Goal: Check status: Check status

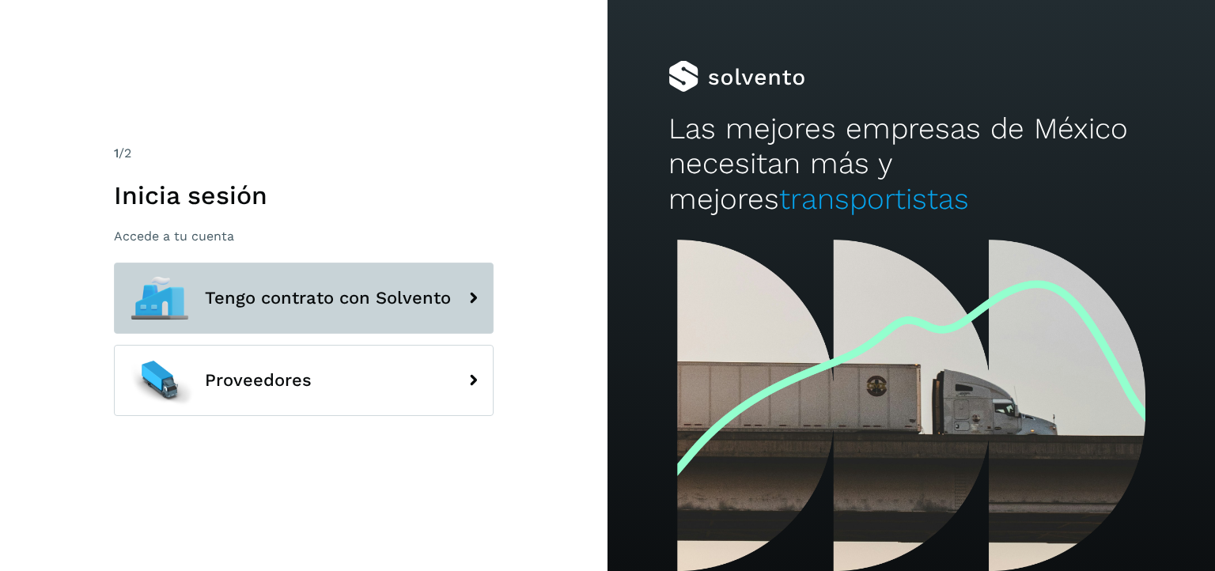
click at [423, 311] on button "Tengo contrato con Solvento" at bounding box center [304, 298] width 380 height 71
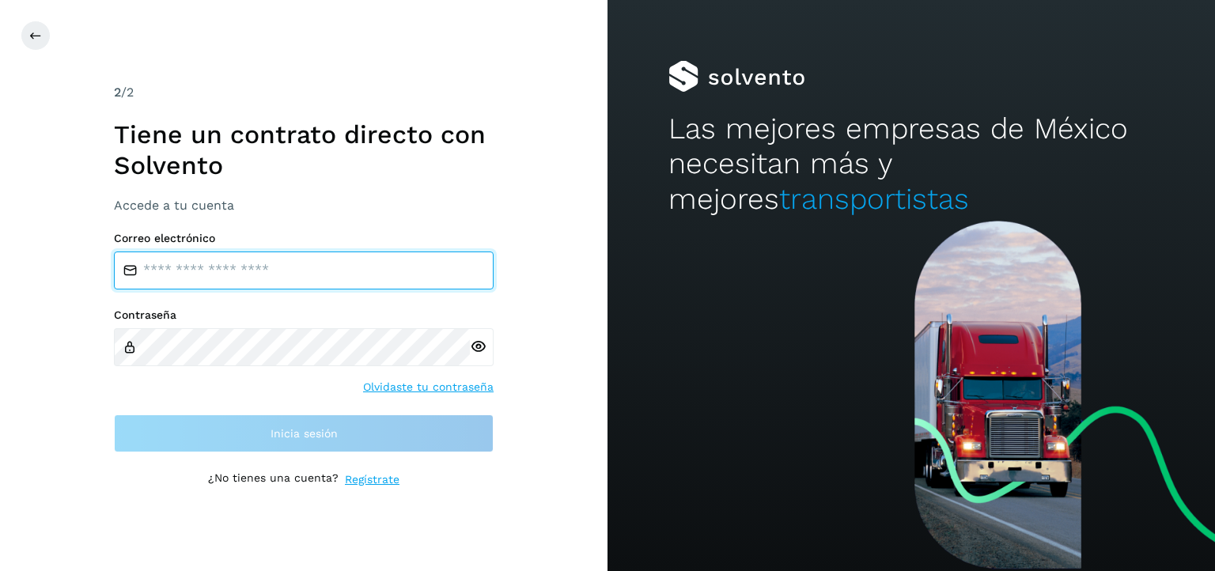
click at [314, 282] on input "email" at bounding box center [304, 270] width 380 height 38
type input "**********"
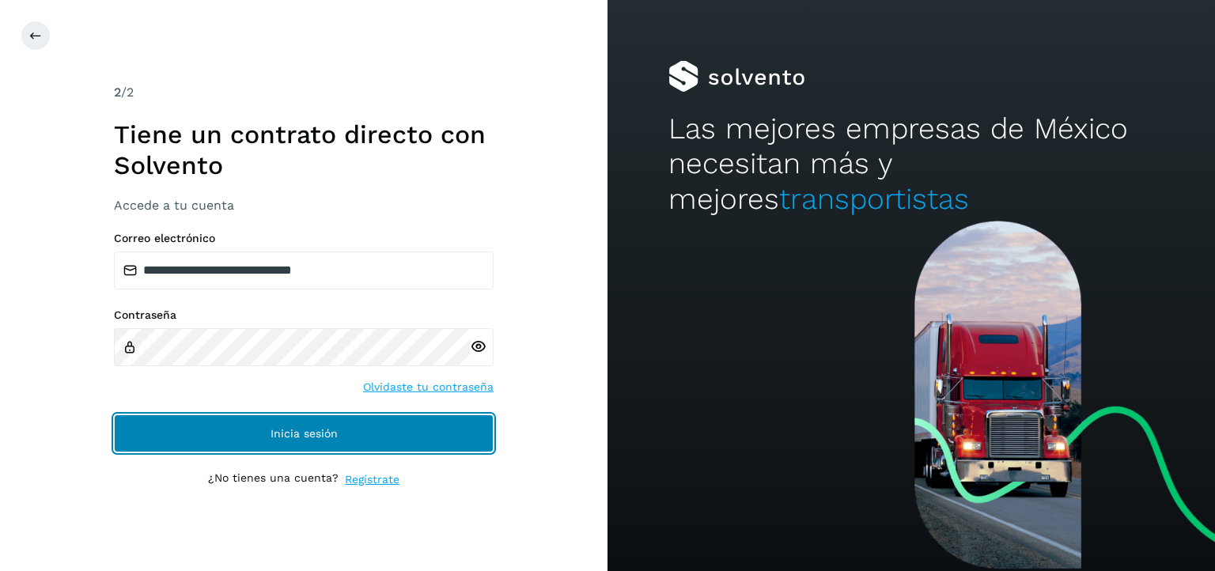
click at [245, 435] on button "Inicia sesión" at bounding box center [304, 433] width 380 height 38
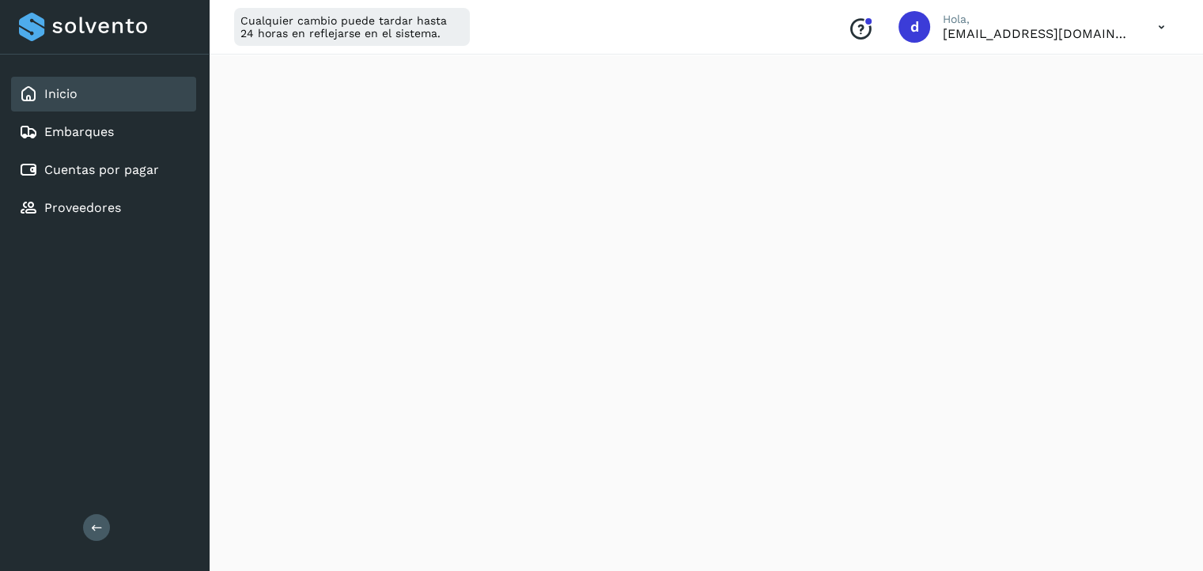
scroll to position [958, 0]
click at [141, 168] on link "Cuentas por pagar" at bounding box center [101, 169] width 115 height 15
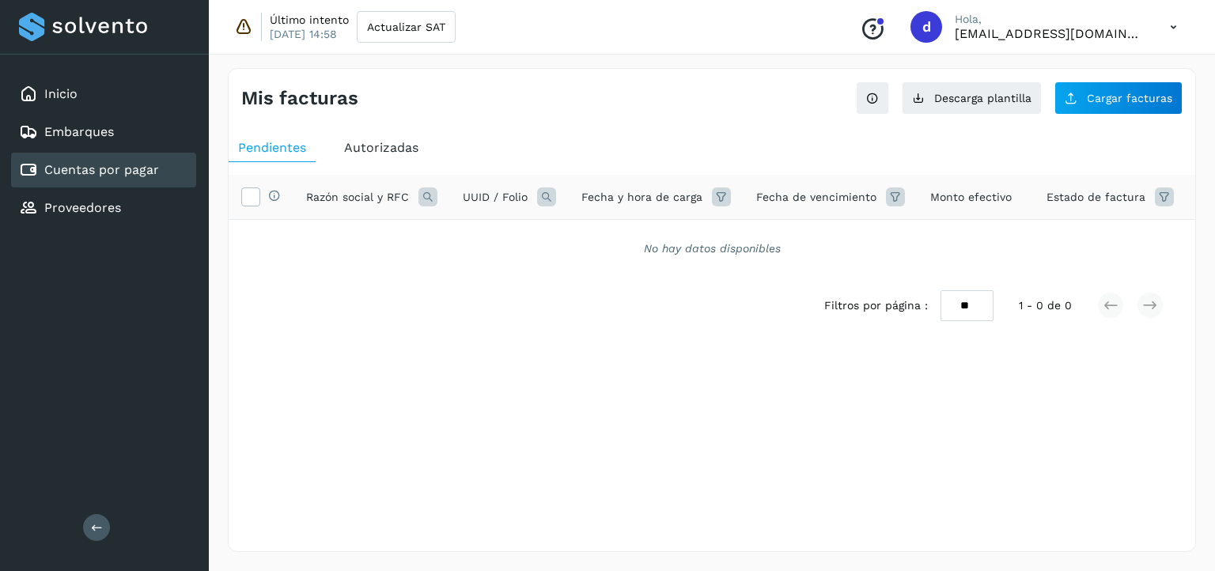
click at [376, 143] on span "Autorizadas" at bounding box center [381, 147] width 74 height 15
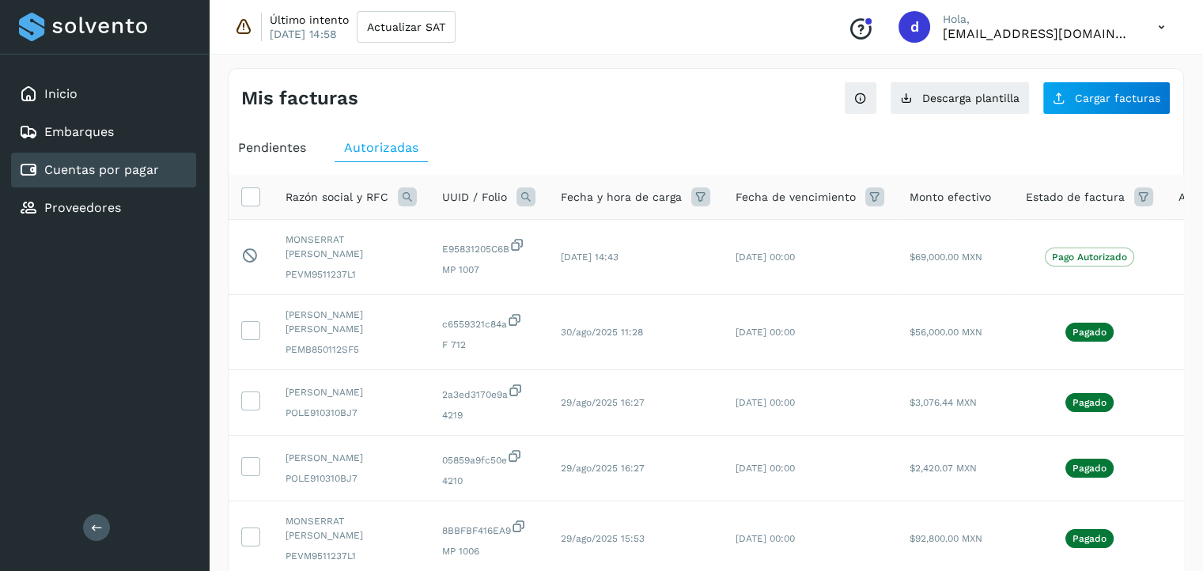
click at [399, 201] on icon at bounding box center [407, 196] width 19 height 19
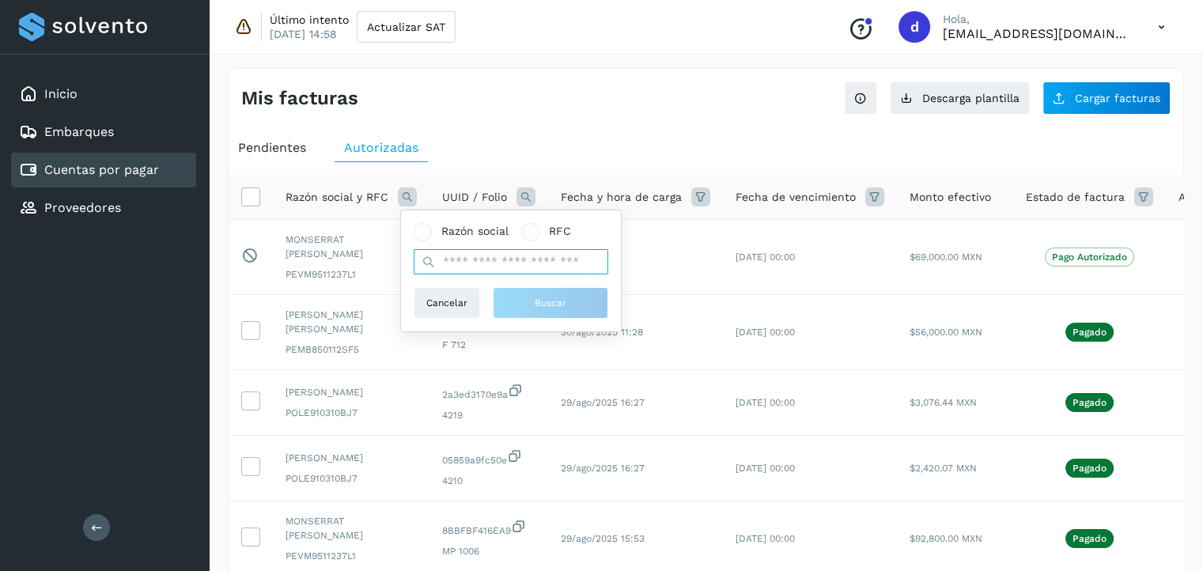
click at [483, 267] on input "text" at bounding box center [511, 261] width 195 height 25
type input "*********"
click at [542, 312] on button "Buscar" at bounding box center [550, 303] width 115 height 32
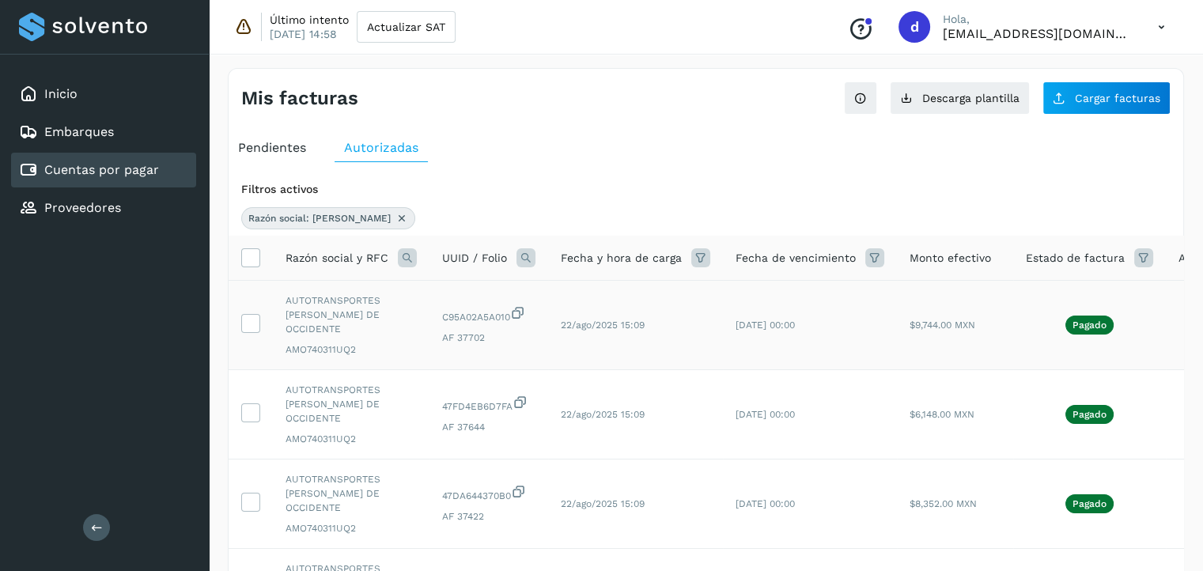
scroll to position [0, 57]
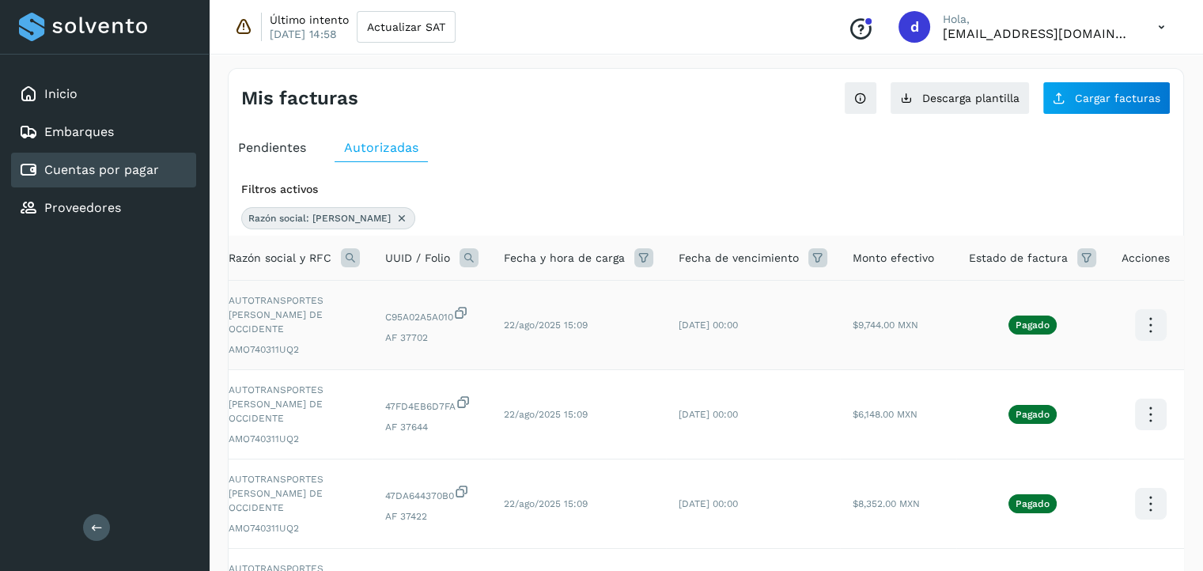
click at [1134, 323] on icon at bounding box center [1150, 325] width 37 height 37
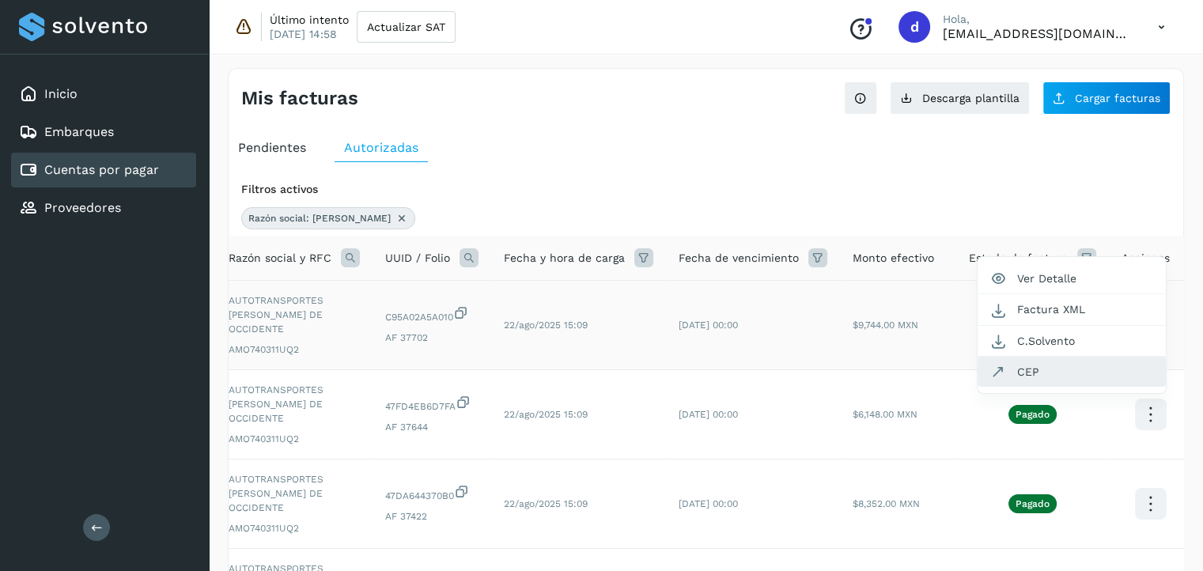
click at [1021, 368] on button "CEP" at bounding box center [1071, 372] width 188 height 30
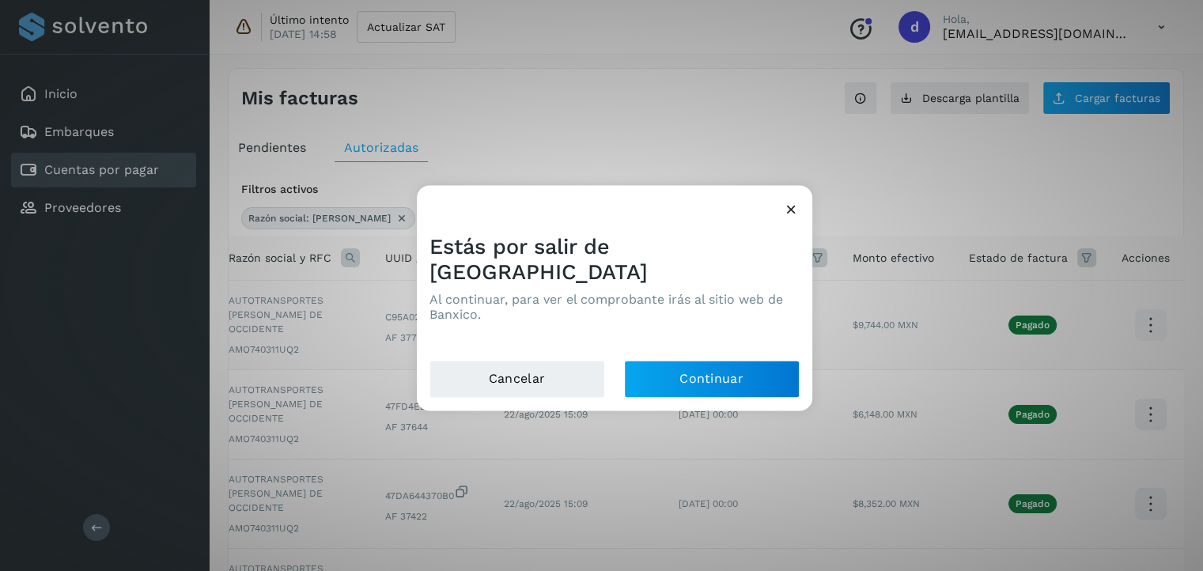
scroll to position [0, 44]
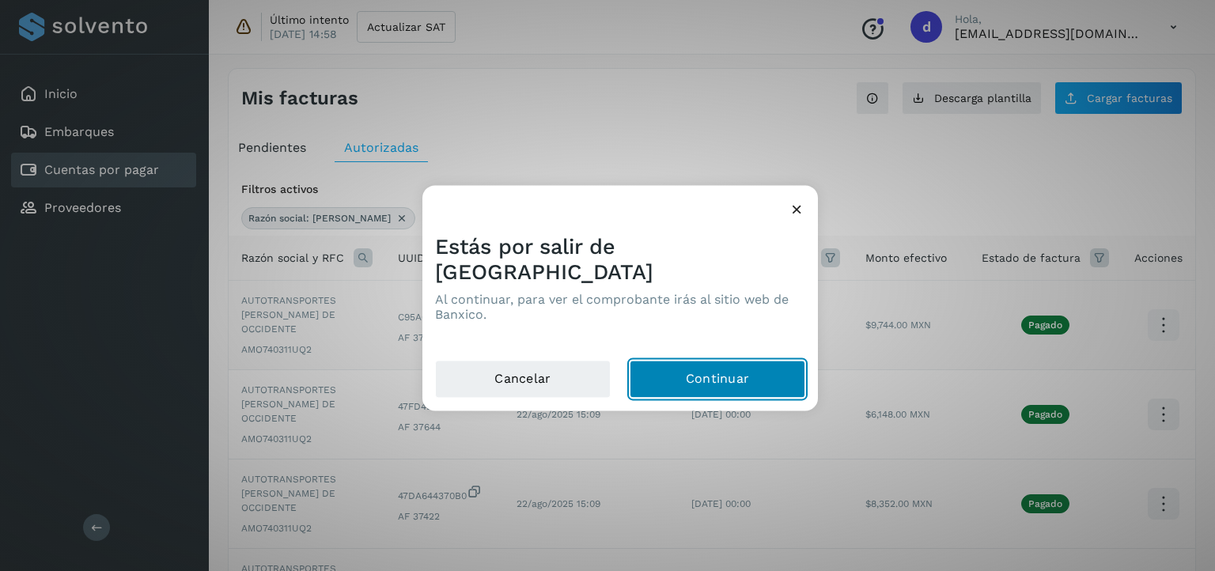
click at [716, 361] on button "Continuar" at bounding box center [717, 380] width 176 height 38
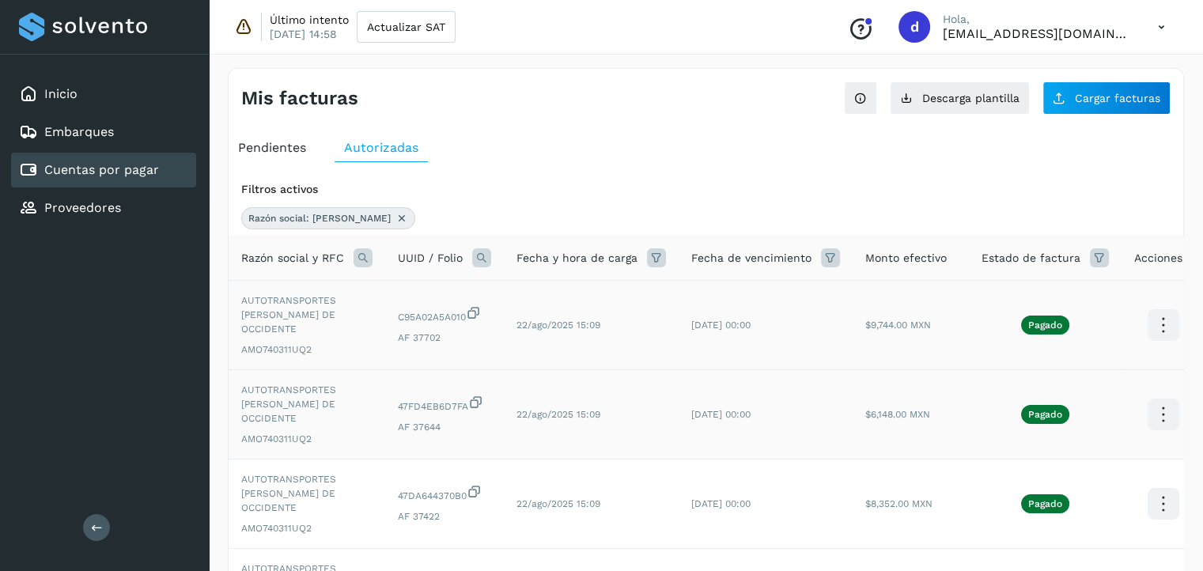
click at [1147, 418] on icon at bounding box center [1162, 414] width 37 height 37
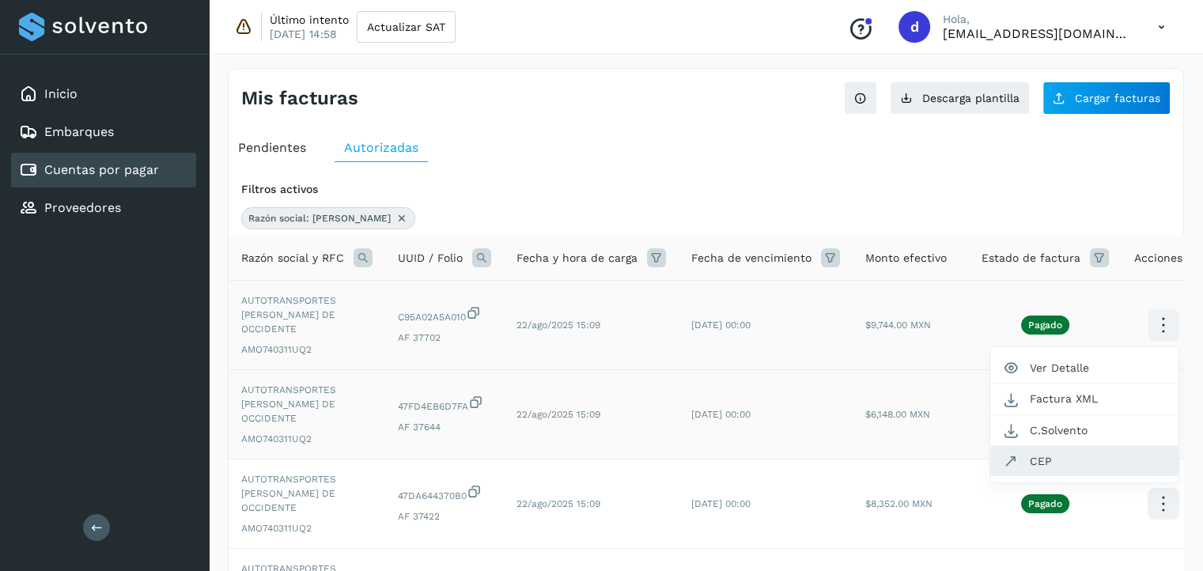
click at [1041, 465] on button "CEP" at bounding box center [1084, 461] width 188 height 30
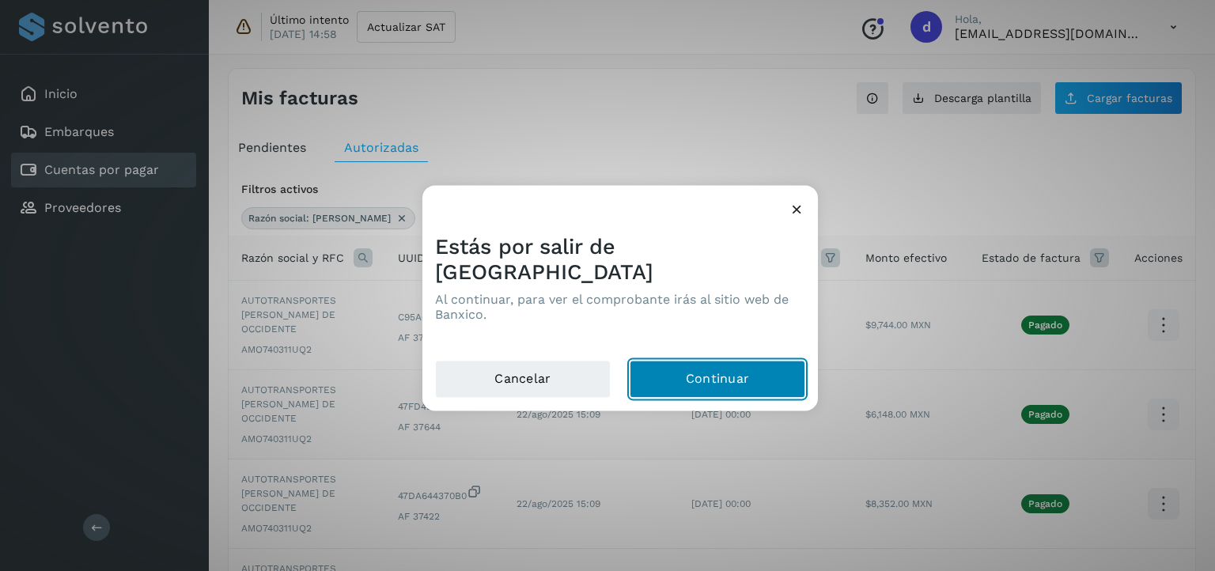
click at [734, 361] on button "Continuar" at bounding box center [717, 380] width 176 height 38
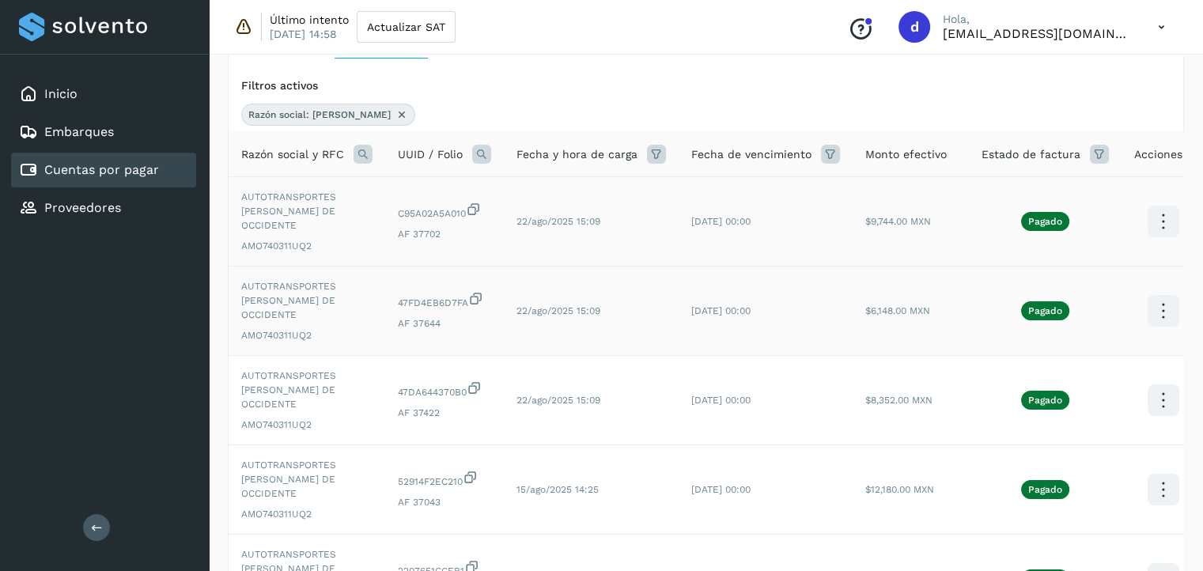
scroll to position [104, 0]
click at [1164, 397] on icon at bounding box center [1162, 399] width 37 height 37
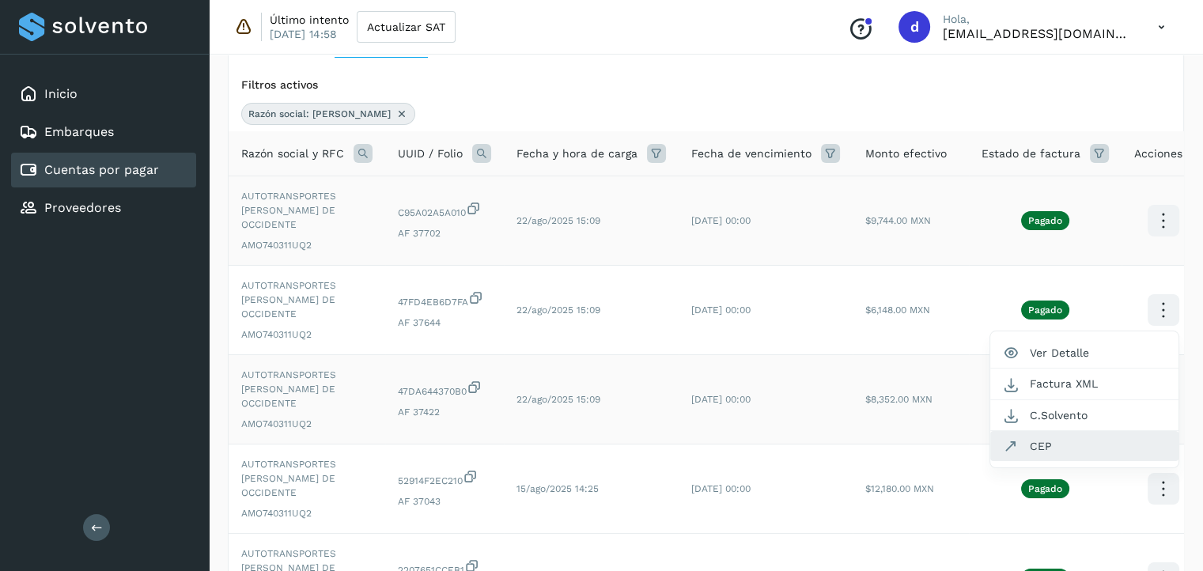
click at [1054, 440] on button "CEP" at bounding box center [1084, 446] width 188 height 30
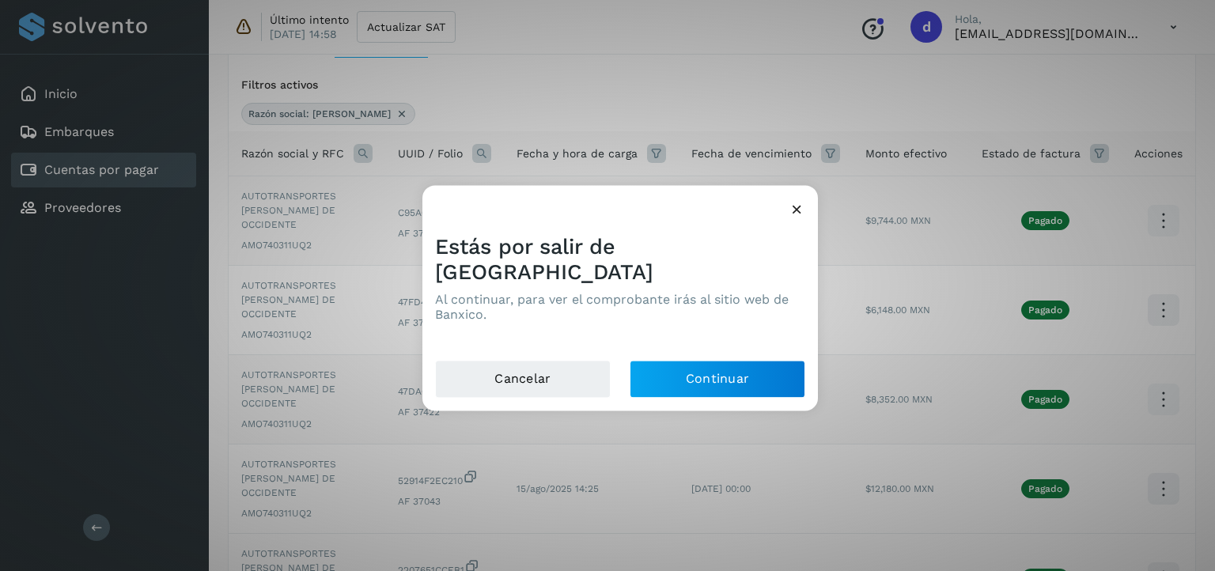
click at [780, 346] on div "Estás por salir de Solvento Al continuar, para ver el comprobante irás al sitio…" at bounding box center [619, 290] width 395 height 138
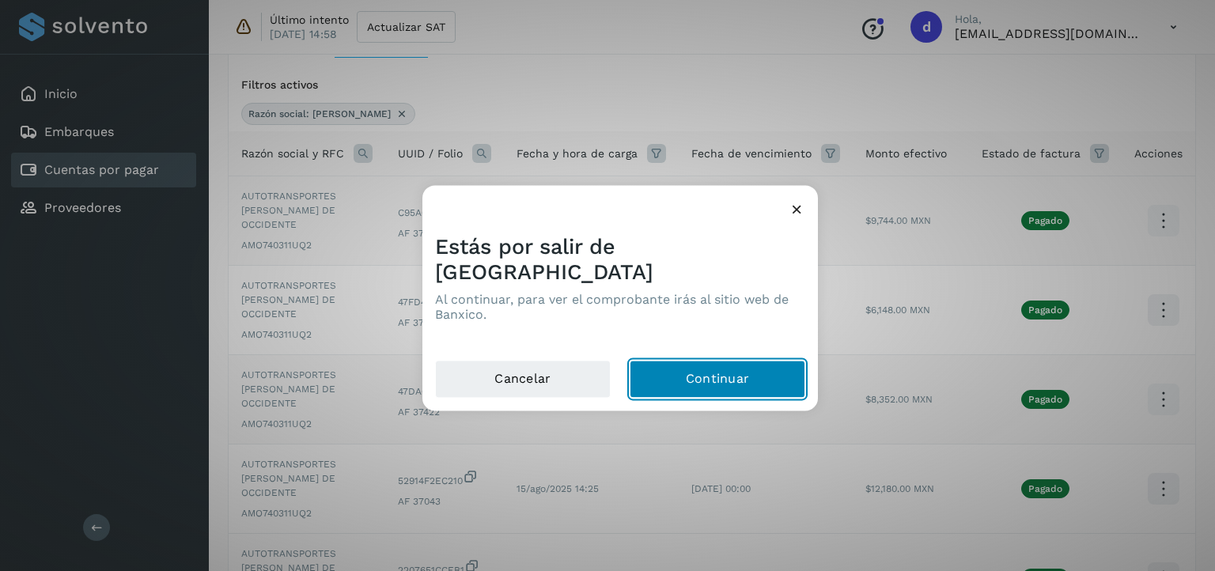
click at [779, 361] on button "Continuar" at bounding box center [717, 380] width 176 height 38
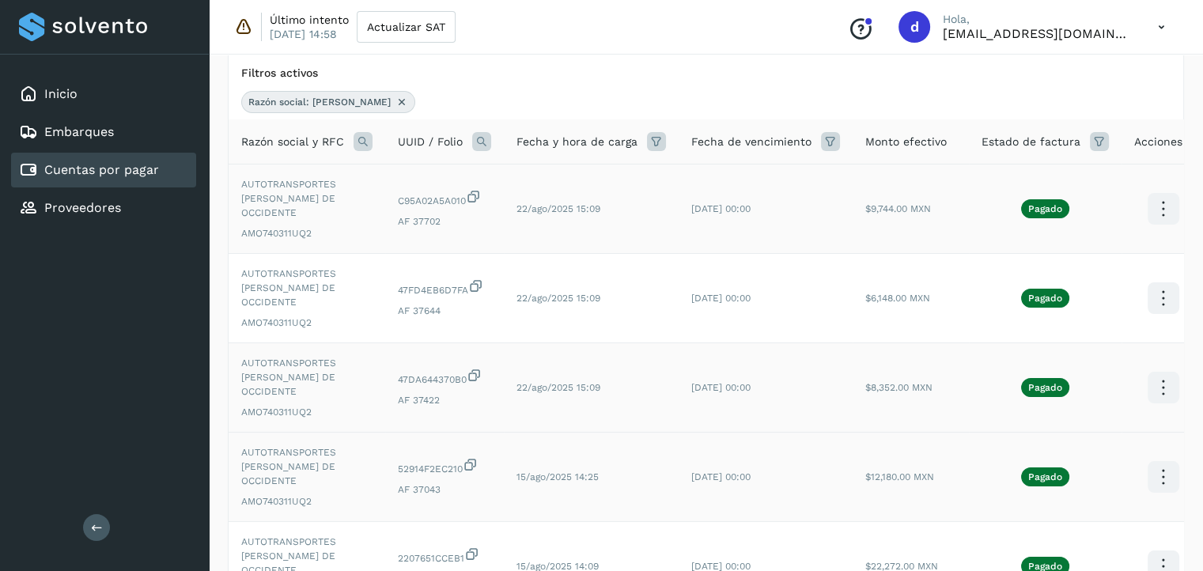
scroll to position [117, 0]
click at [98, 97] on div "Inicio" at bounding box center [103, 94] width 185 height 35
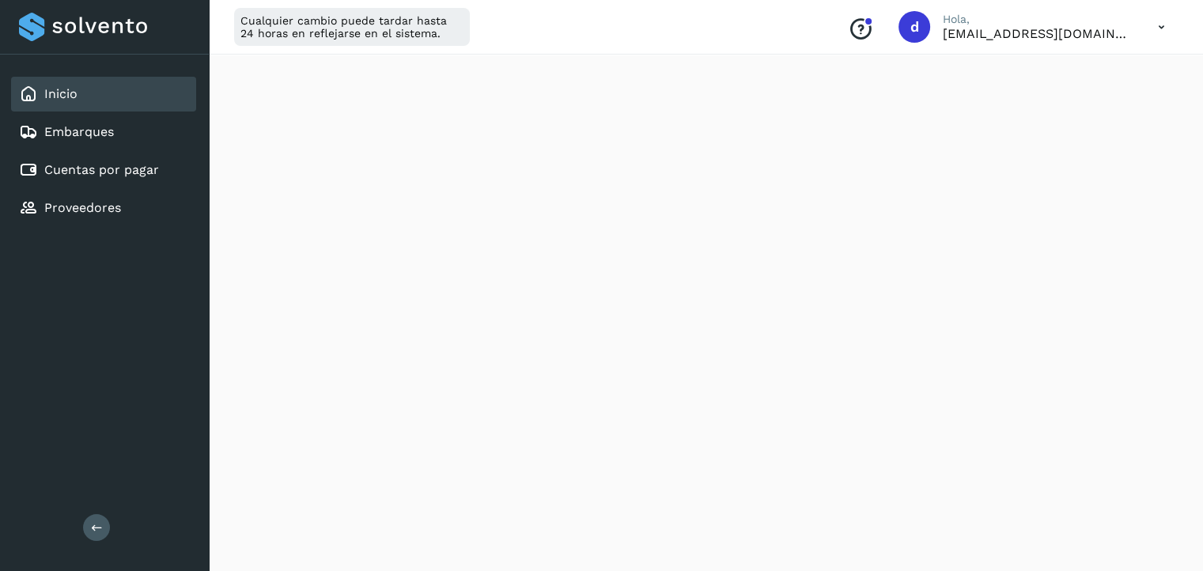
scroll to position [893, 0]
